Goal: Use online tool/utility

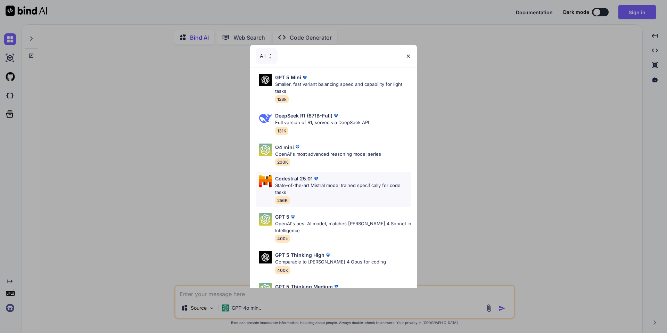
type textarea "x"
click at [332, 256] on div "GPT 5 Thinking High" at bounding box center [330, 254] width 111 height 7
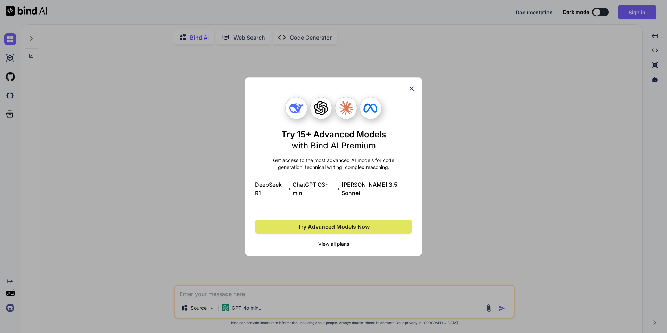
click at [340, 222] on span "Try Advanced Models Now" at bounding box center [334, 226] width 72 height 8
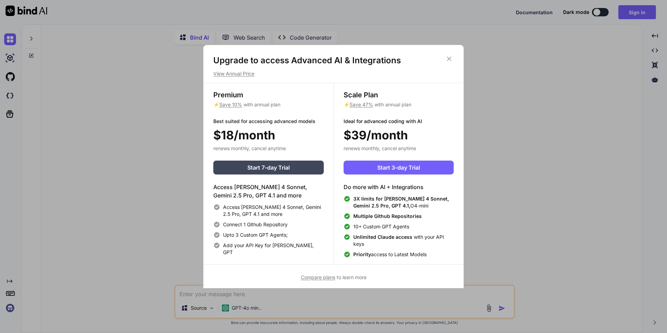
click at [448, 57] on icon at bounding box center [449, 59] width 8 height 8
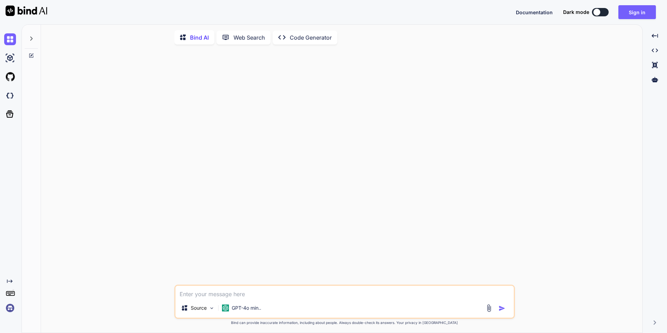
click at [219, 295] on textarea at bounding box center [344, 291] width 338 height 12
click at [4, 58] on div at bounding box center [9, 58] width 19 height 19
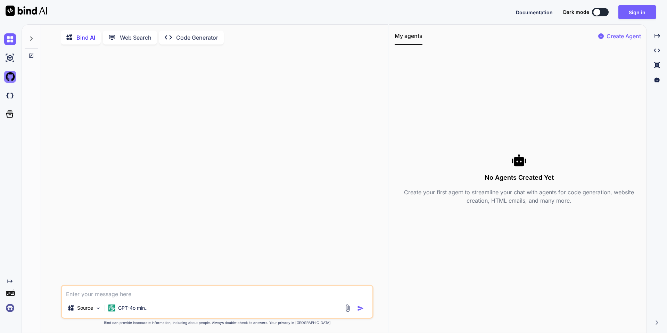
click at [9, 77] on img at bounding box center [10, 77] width 12 height 12
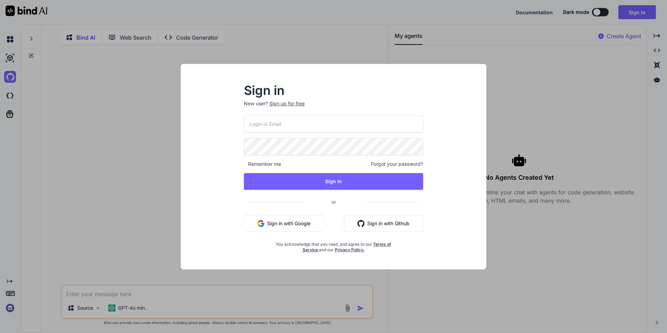
click at [13, 59] on div "Sign in New user? Sign up for free Remember me Forgot your password? Sign In or…" at bounding box center [333, 166] width 667 height 333
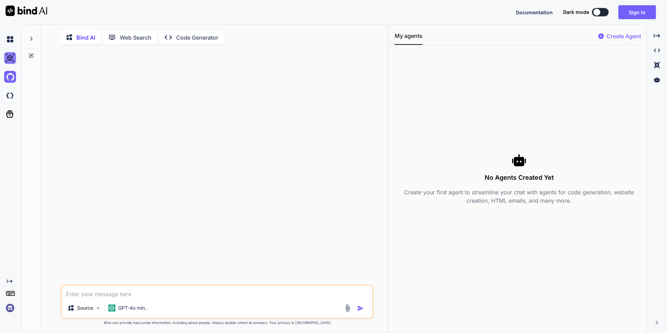
click at [14, 59] on img at bounding box center [10, 58] width 12 height 12
click at [11, 98] on img at bounding box center [10, 96] width 12 height 12
click at [133, 309] on p "GPT-4o min.." at bounding box center [133, 307] width 30 height 7
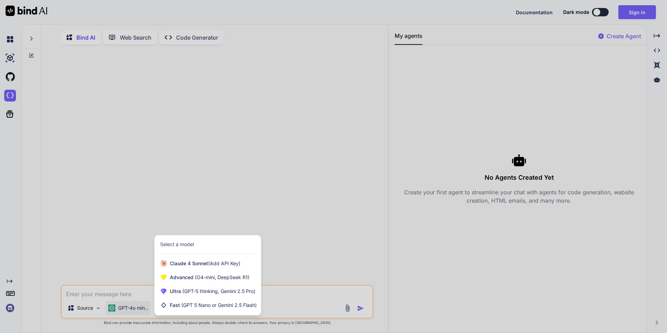
click at [149, 204] on div at bounding box center [333, 166] width 667 height 333
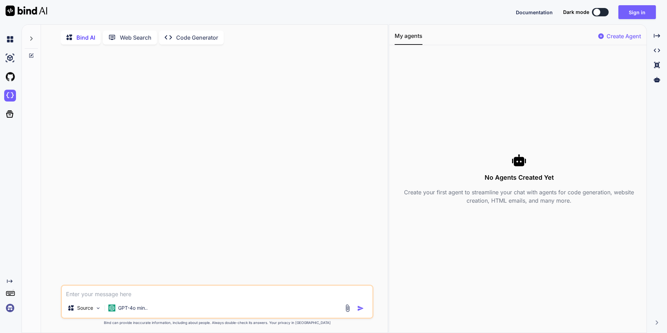
click at [11, 308] on img at bounding box center [10, 308] width 12 height 12
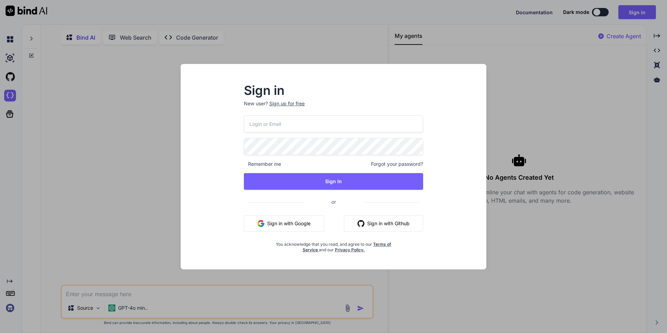
click at [12, 308] on div "Sign in New user? Sign up for free Remember me Forgot your password? Sign In or…" at bounding box center [333, 166] width 667 height 333
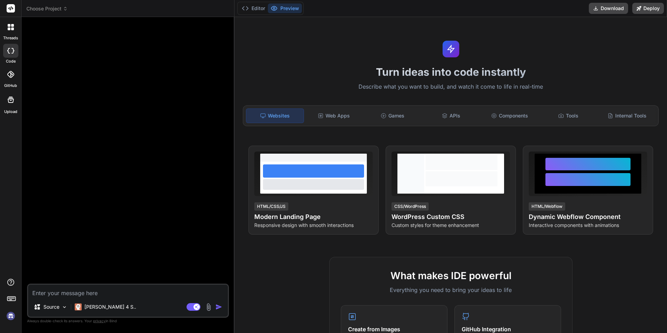
click at [11, 6] on rect at bounding box center [11, 8] width 8 height 8
type textarea "x"
click at [337, 116] on div "Web Apps" at bounding box center [333, 115] width 57 height 15
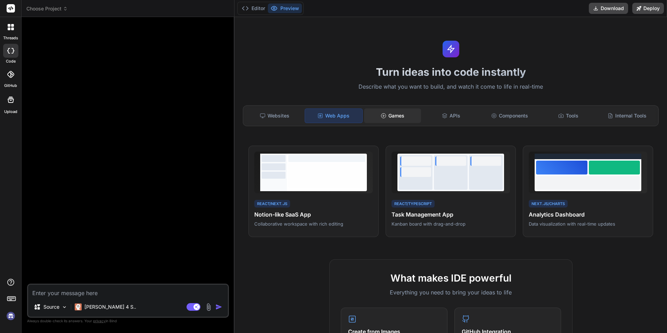
click at [388, 114] on div "Games" at bounding box center [392, 115] width 57 height 15
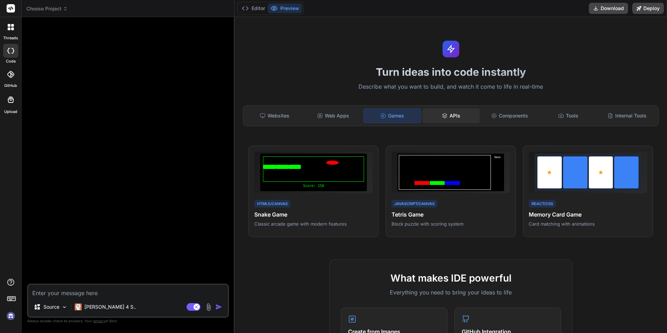
click at [452, 114] on div "APIs" at bounding box center [450, 115] width 57 height 15
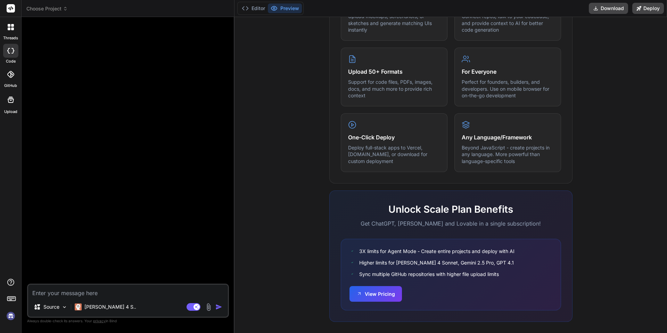
scroll to position [332, 0]
